Goal: Information Seeking & Learning: Learn about a topic

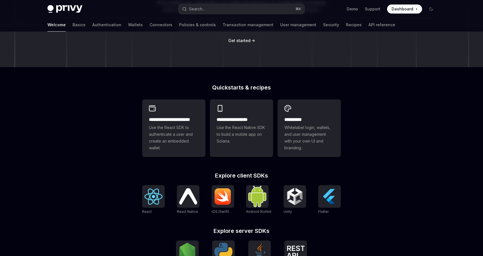
scroll to position [95, 0]
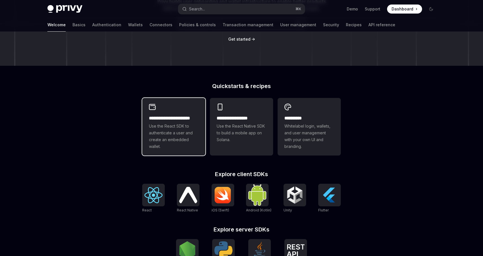
click at [185, 132] on span "Use the React SDK to authenticate a user and create an embedded wallet." at bounding box center [174, 136] width 50 height 27
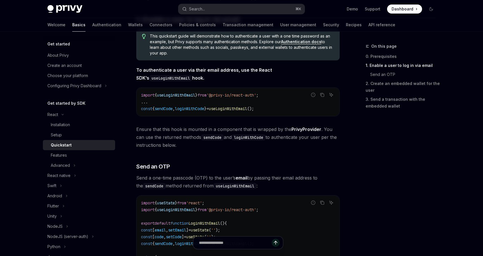
scroll to position [110, 0]
drag, startPoint x: 195, startPoint y: 129, endPoint x: 271, endPoint y: 127, distance: 75.7
click at [271, 127] on span "Ensure that this hook is mounted in a component that is wrapped by the PrivyPro…" at bounding box center [238, 137] width 204 height 24
drag, startPoint x: 225, startPoint y: 128, endPoint x: 286, endPoint y: 127, distance: 61.6
click at [286, 127] on span "Ensure that this hook is mounted in a component that is wrapped by the PrivyPro…" at bounding box center [238, 137] width 204 height 24
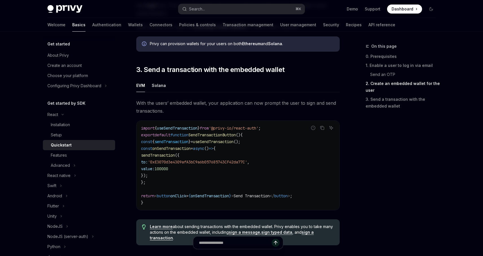
scroll to position [463, 0]
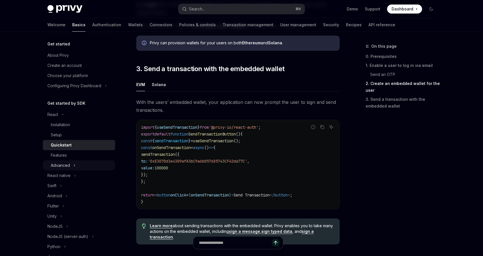
click at [71, 165] on button "Advanced" at bounding box center [79, 165] width 72 height 10
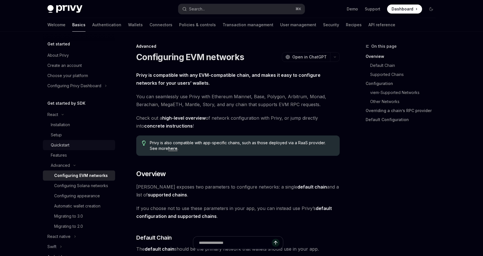
click at [72, 147] on div "Quickstart" at bounding box center [81, 145] width 61 height 7
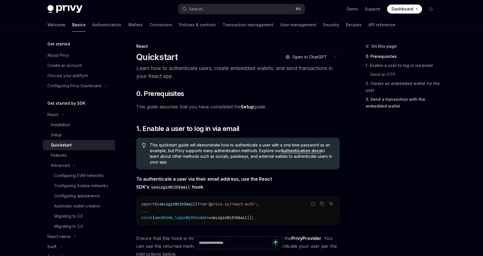
click at [390, 104] on link "3. Send a transaction with the embedded wallet" at bounding box center [403, 103] width 75 height 16
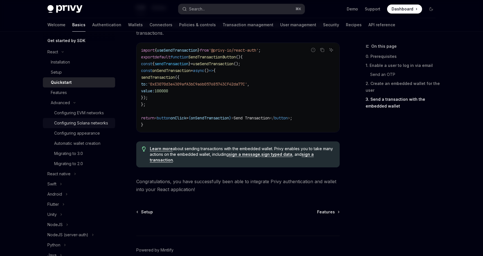
scroll to position [74, 0]
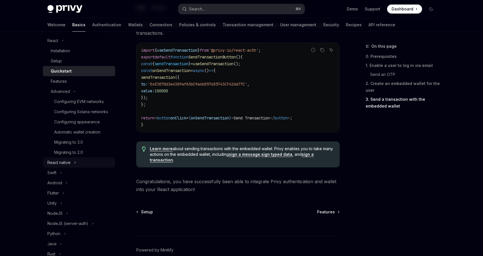
click at [66, 163] on div "React native" at bounding box center [58, 162] width 23 height 7
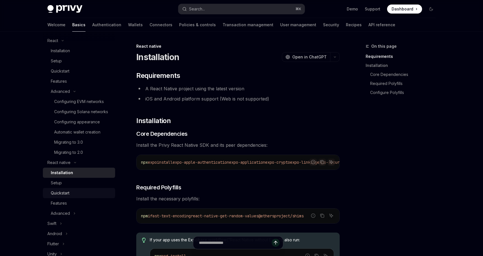
click at [75, 196] on div "Quickstart" at bounding box center [81, 193] width 61 height 7
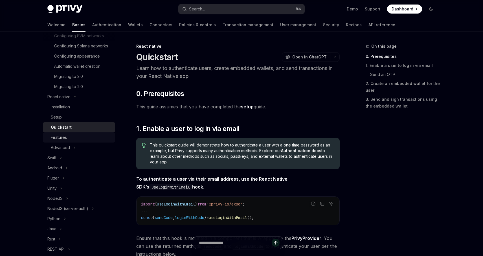
scroll to position [141, 0]
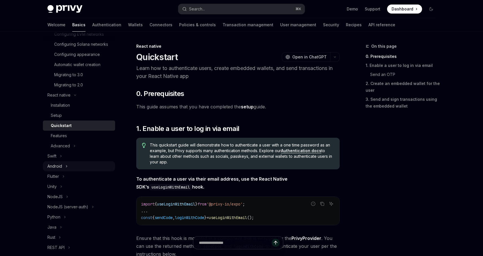
click at [62, 167] on div "Android" at bounding box center [54, 166] width 15 height 7
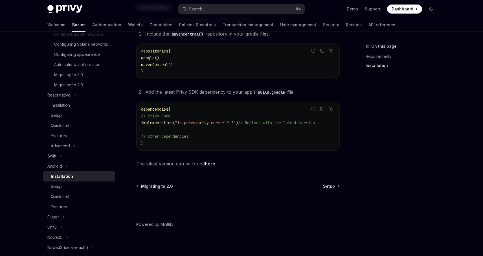
scroll to position [119, 0]
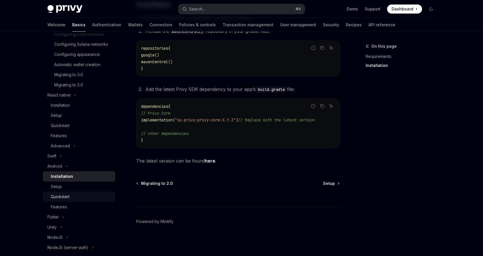
click at [77, 195] on div "Quickstart" at bounding box center [81, 196] width 61 height 7
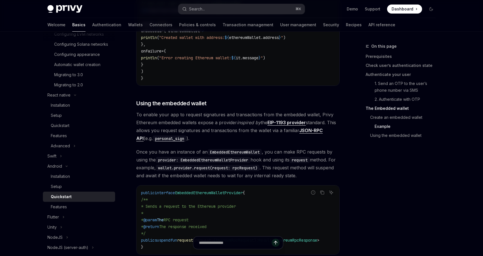
scroll to position [1004, 0]
drag, startPoint x: 174, startPoint y: 136, endPoint x: 286, endPoint y: 135, distance: 112.1
click at [286, 135] on span "To enable your app to request signatures and transactions from the embedded wal…" at bounding box center [238, 126] width 204 height 32
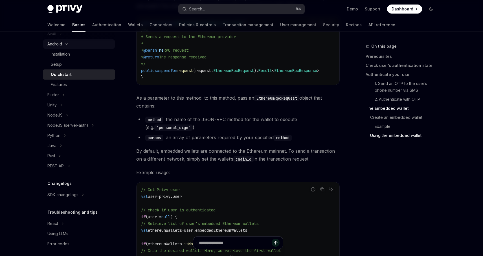
scroll to position [268, 0]
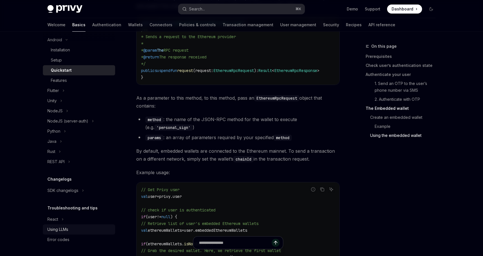
click at [72, 228] on div "Using LLMs" at bounding box center [79, 229] width 64 height 7
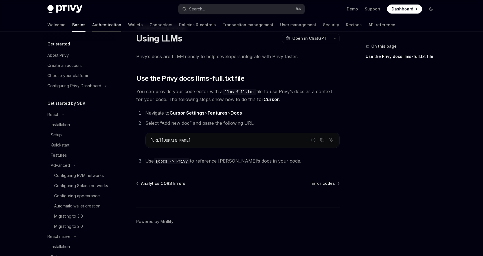
click at [92, 26] on link "Authentication" at bounding box center [106, 25] width 29 height 14
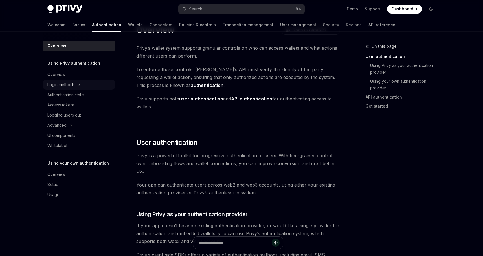
click at [67, 84] on div "Login methods" at bounding box center [60, 84] width 27 height 7
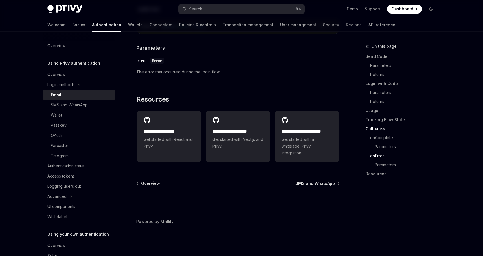
scroll to position [1157, 0]
click at [73, 166] on div "Authentication state" at bounding box center [65, 166] width 36 height 7
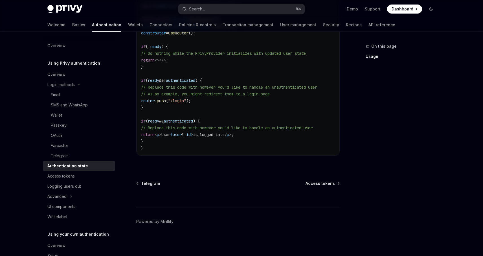
scroll to position [232, 0]
click at [75, 176] on div "Access tokens" at bounding box center [79, 176] width 64 height 7
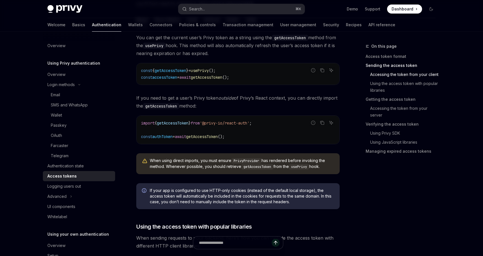
scroll to position [293, 0]
click at [370, 124] on link "Verifying the access token" at bounding box center [403, 124] width 75 height 9
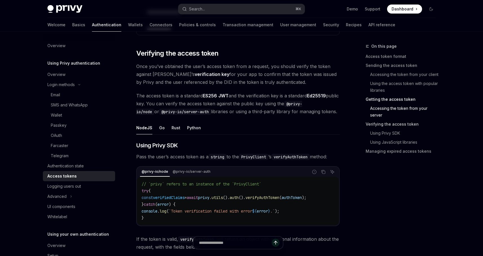
scroll to position [800, 0]
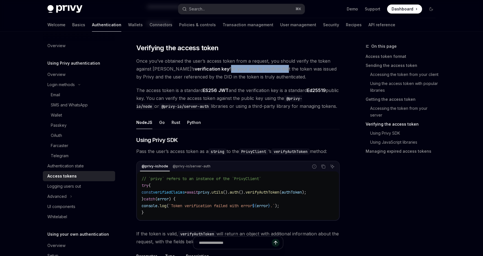
drag, startPoint x: 204, startPoint y: 68, endPoint x: 258, endPoint y: 68, distance: 54.2
click at [258, 68] on span "Once you’ve obtained the user’s access token from a request, you should verify …" at bounding box center [238, 69] width 204 height 24
drag, startPoint x: 227, startPoint y: 99, endPoint x: 286, endPoint y: 98, distance: 59.0
click at [287, 98] on span "The access token is a standard ES256 JWT and the verification key is a standard…" at bounding box center [238, 98] width 204 height 24
drag, startPoint x: 276, startPoint y: 98, endPoint x: 280, endPoint y: 96, distance: 4.6
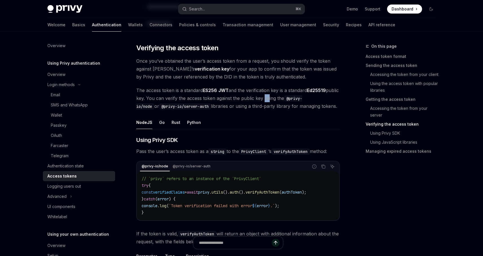
click at [280, 96] on span "The access token is a standard ES256 JWT and the verification key is a standard…" at bounding box center [238, 98] width 204 height 24
click at [192, 122] on div "Python" at bounding box center [194, 122] width 14 height 13
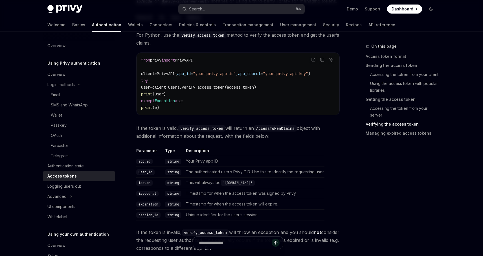
scroll to position [910, 0]
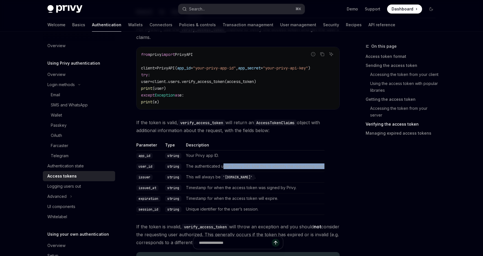
drag, startPoint x: 224, startPoint y: 166, endPoint x: 331, endPoint y: 165, distance: 107.0
click at [331, 165] on table "Parameter Type Description app_id string Your Privy app ID. user_id string The …" at bounding box center [238, 178] width 204 height 73
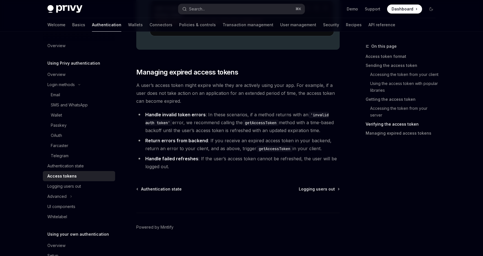
scroll to position [1200, 0]
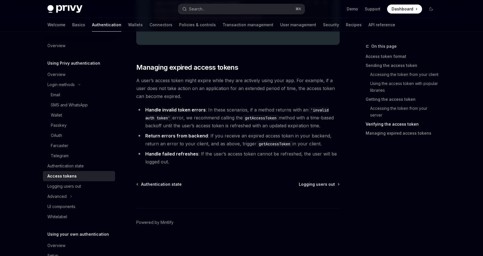
click at [185, 116] on li "Handle invalid token errors : In these scenarios, if a method returns with an '…" at bounding box center [238, 118] width 204 height 24
click at [62, 195] on div "Advanced" at bounding box center [56, 196] width 19 height 7
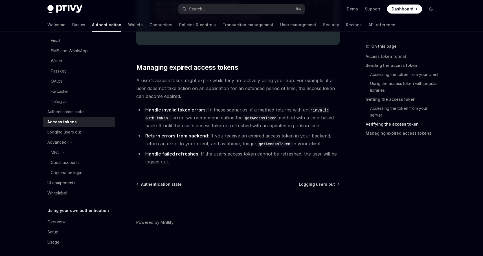
scroll to position [57, 0]
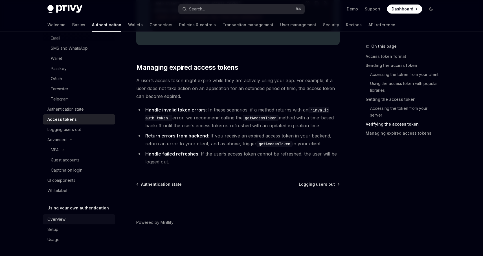
click at [73, 221] on div "Overview" at bounding box center [79, 219] width 64 height 7
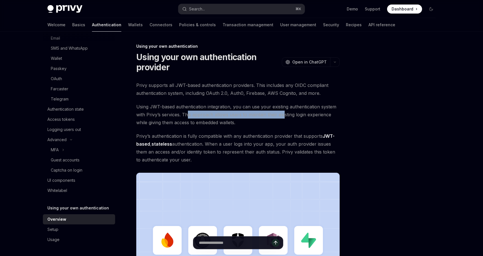
drag, startPoint x: 187, startPoint y: 115, endPoint x: 284, endPoint y: 114, distance: 97.4
click at [284, 114] on span "Using JWT-based authentication integration, you can use your existing authentic…" at bounding box center [238, 115] width 204 height 24
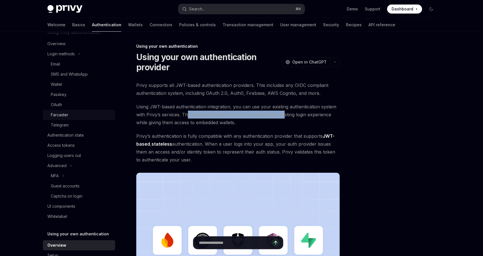
scroll to position [29, 0]
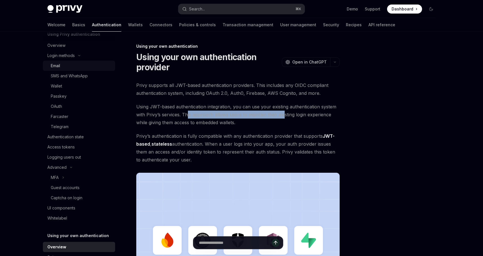
click at [59, 66] on div "Email" at bounding box center [55, 65] width 9 height 7
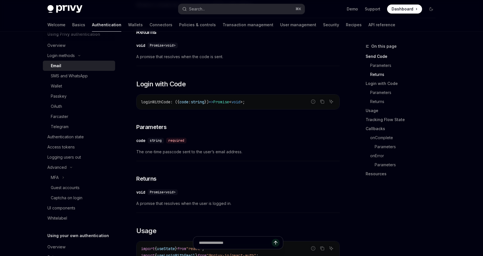
scroll to position [319, 0]
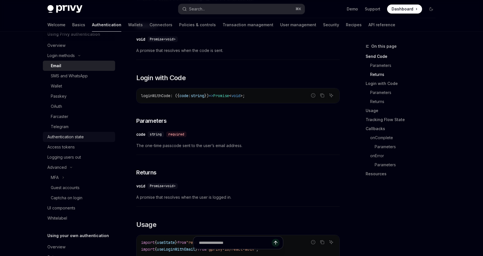
click at [76, 138] on div "Authentication state" at bounding box center [65, 137] width 36 height 7
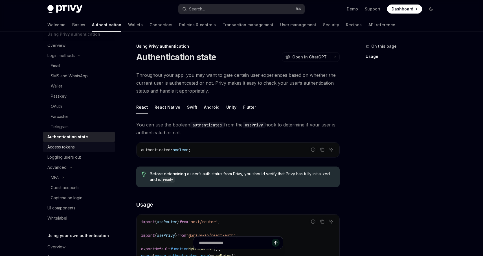
click at [71, 148] on div "Access tokens" at bounding box center [60, 147] width 27 height 7
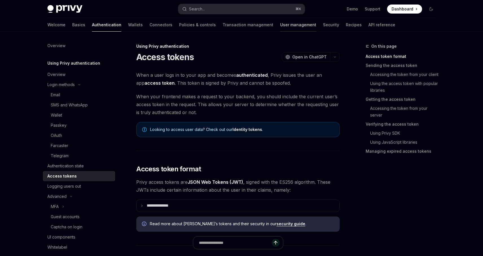
click at [280, 25] on link "User management" at bounding box center [298, 25] width 36 height 14
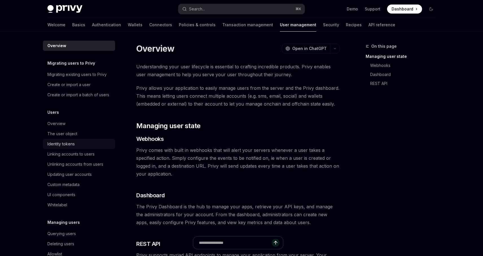
click at [77, 143] on div "Identity tokens" at bounding box center [79, 144] width 64 height 7
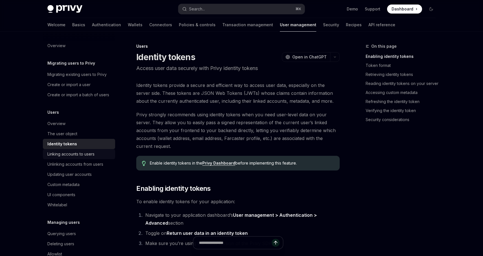
click at [88, 154] on div "Linking accounts to users" at bounding box center [70, 154] width 47 height 7
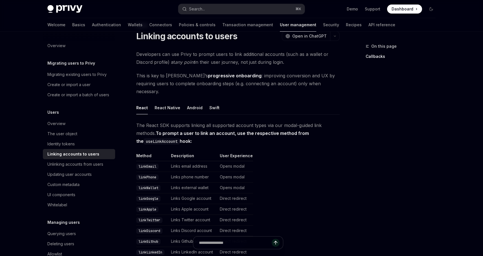
scroll to position [23, 0]
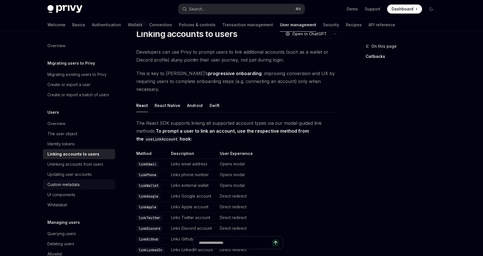
click at [75, 186] on div "Custom metadata" at bounding box center [63, 184] width 32 height 7
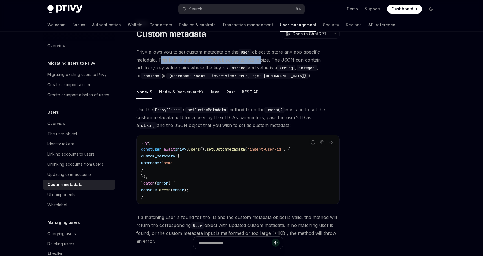
drag, startPoint x: 160, startPoint y: 59, endPoint x: 258, endPoint y: 59, distance: 98.3
click at [258, 59] on span "Privy allows you to set custom metadata on the user object to store any app-spe…" at bounding box center [238, 64] width 204 height 32
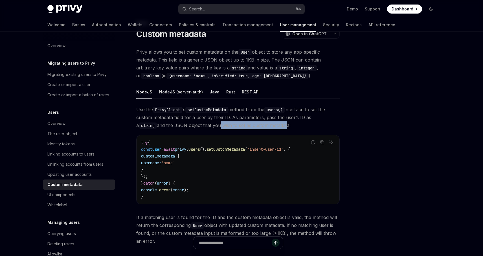
drag, startPoint x: 195, startPoint y: 126, endPoint x: 263, endPoint y: 126, distance: 67.5
click at [263, 126] on span "Use the PrivyClient ’s setCustomMetadata method from the users() interface to s…" at bounding box center [238, 118] width 204 height 24
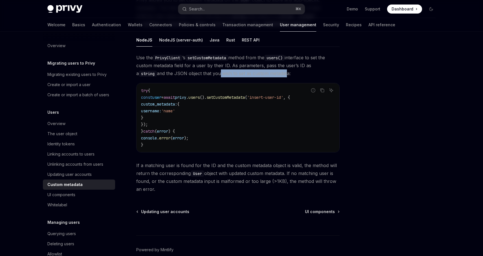
scroll to position [73, 0]
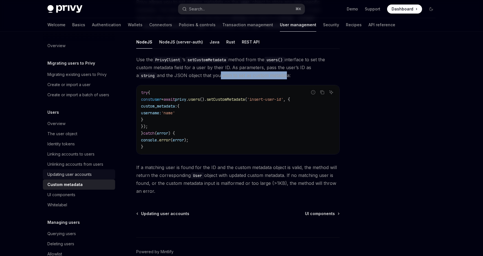
click at [83, 174] on div "Updating user accounts" at bounding box center [69, 174] width 44 height 7
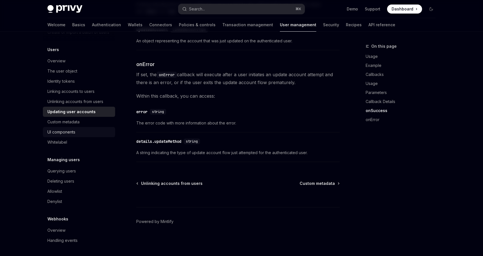
scroll to position [64, 0]
click at [62, 171] on div "Querying users" at bounding box center [61, 170] width 29 height 7
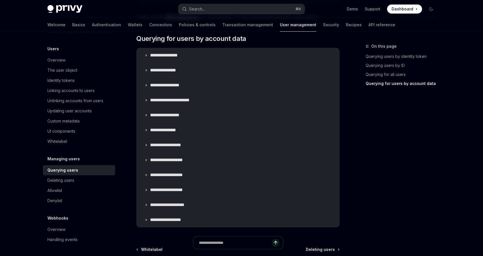
scroll to position [389, 0]
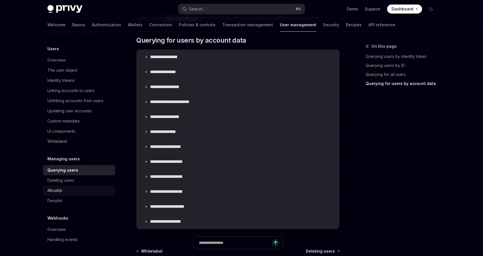
click at [80, 193] on div "Allowlist" at bounding box center [79, 190] width 64 height 7
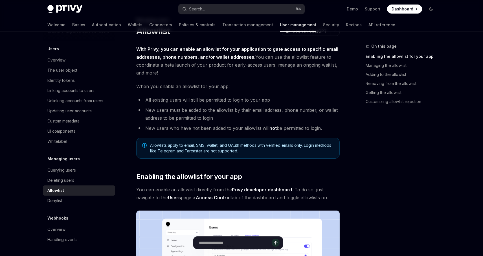
scroll to position [36, 0]
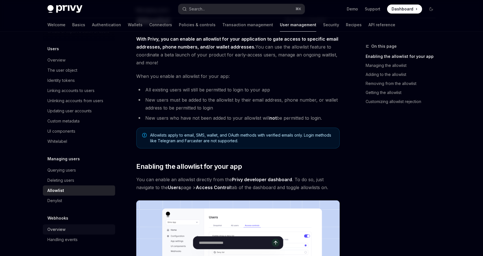
click at [58, 232] on div "Overview" at bounding box center [56, 229] width 18 height 7
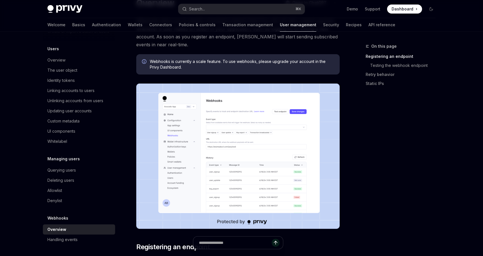
scroll to position [57, 0]
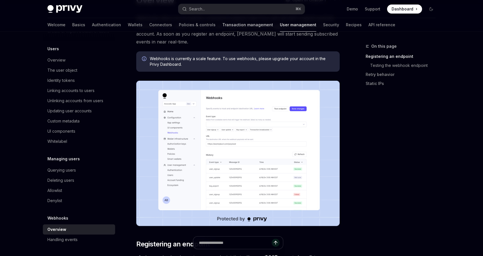
click at [223, 25] on link "Transaction management" at bounding box center [248, 25] width 51 height 14
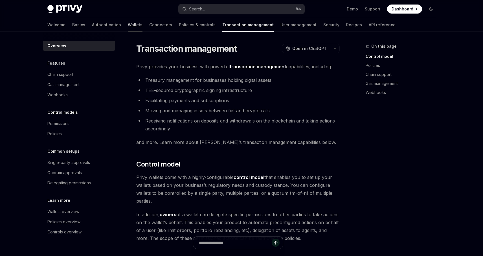
click at [128, 25] on link "Wallets" at bounding box center [135, 25] width 15 height 14
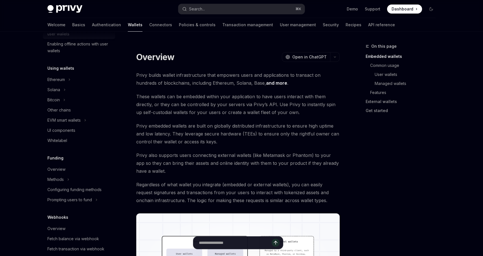
scroll to position [116, 0]
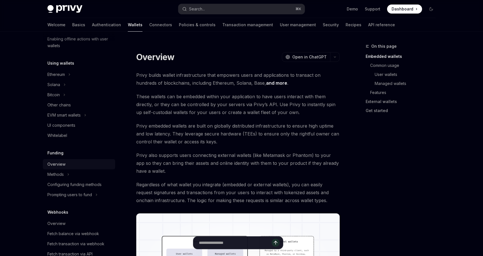
click at [70, 167] on div "Overview" at bounding box center [79, 164] width 64 height 7
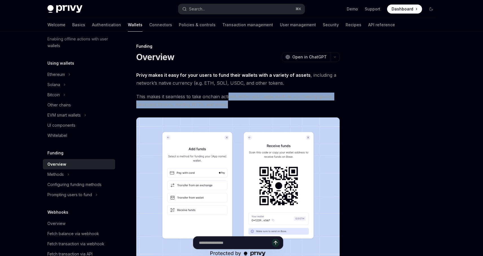
drag, startPoint x: 228, startPoint y: 97, endPoint x: 333, endPoint y: 103, distance: 104.9
click at [333, 103] on span "This makes it seamless to take onchain actions within your apps such as purchas…" at bounding box center [238, 101] width 204 height 16
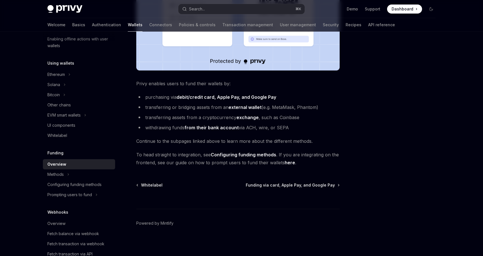
scroll to position [194, 0]
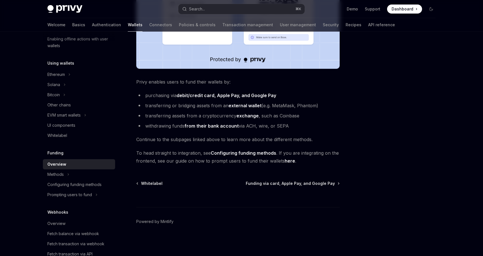
click at [239, 153] on link "Configuring funding methods" at bounding box center [244, 153] width 66 height 6
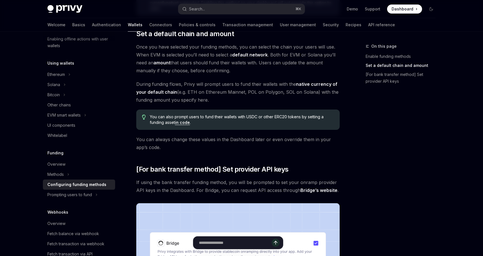
scroll to position [349, 0]
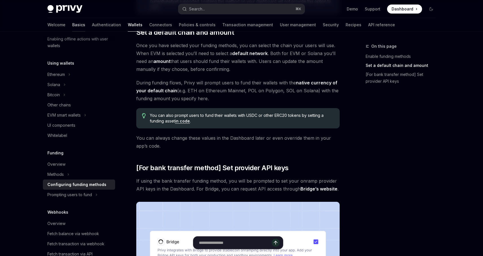
click at [72, 26] on link "Basics" at bounding box center [78, 25] width 13 height 14
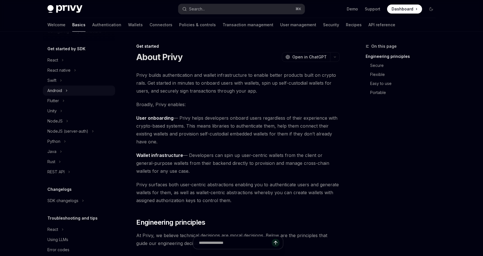
scroll to position [65, 0]
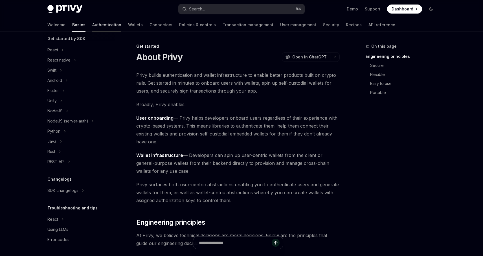
click at [92, 28] on link "Authentication" at bounding box center [106, 25] width 29 height 14
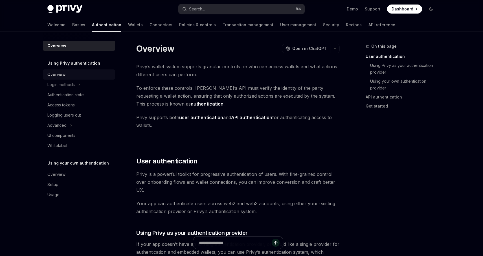
click at [69, 76] on div "Overview" at bounding box center [79, 74] width 64 height 7
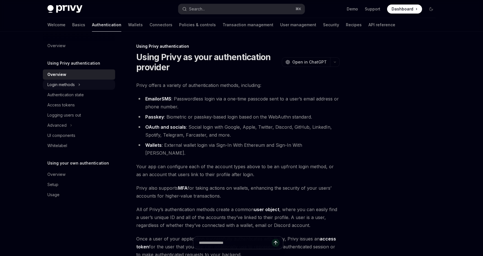
click at [74, 84] on div "Login methods" at bounding box center [60, 84] width 27 height 7
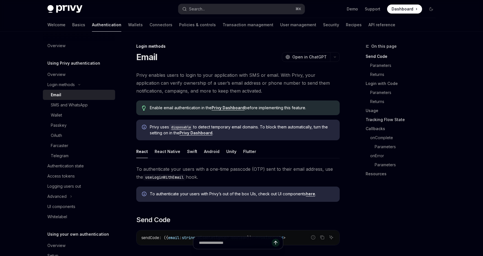
click at [392, 121] on link "Tracking Flow State" at bounding box center [403, 119] width 75 height 9
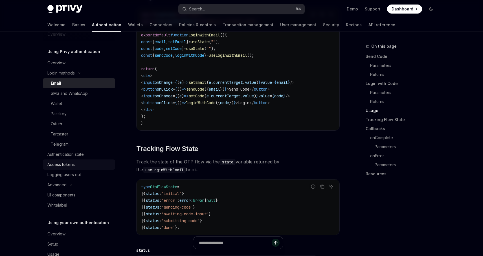
scroll to position [26, 0]
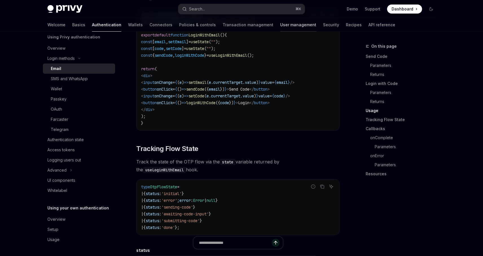
click at [280, 26] on link "User management" at bounding box center [298, 25] width 36 height 14
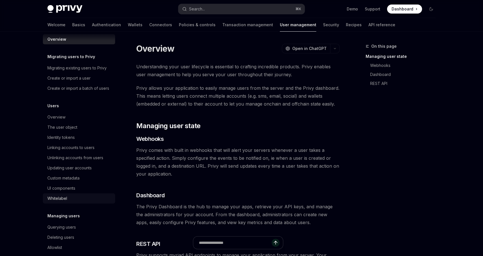
scroll to position [7, 0]
click at [79, 179] on div "Custom metadata" at bounding box center [63, 177] width 32 height 7
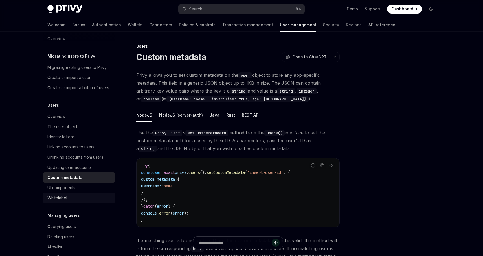
scroll to position [64, 0]
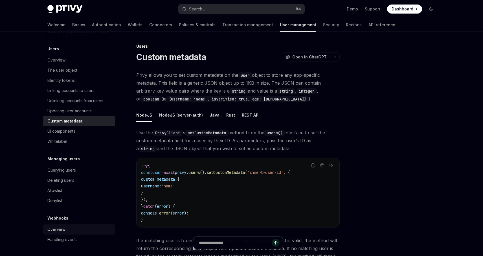
click at [77, 231] on div "Overview" at bounding box center [79, 229] width 64 height 7
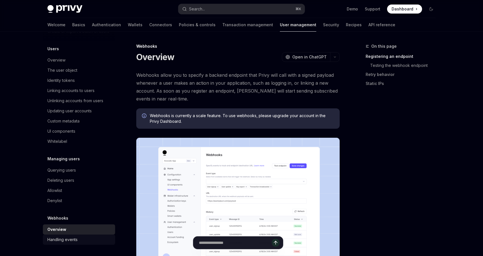
click at [83, 239] on div "Handling events" at bounding box center [79, 239] width 64 height 7
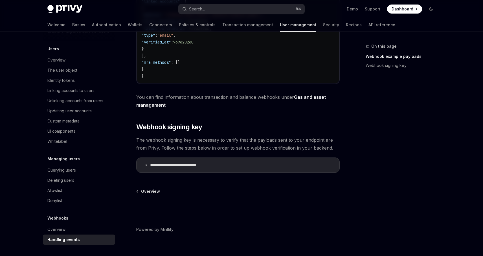
scroll to position [247, 0]
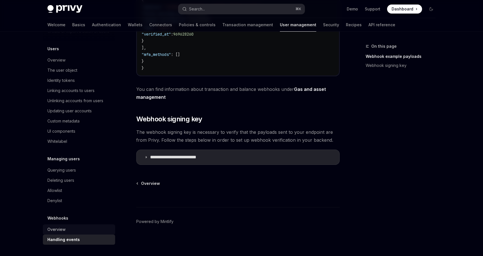
click at [92, 229] on div "Overview" at bounding box center [79, 229] width 64 height 7
type textarea "*"
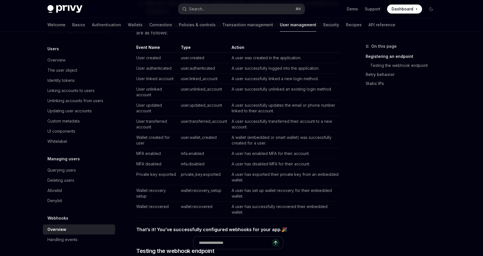
scroll to position [357, 0]
